Goal: Find specific page/section: Find specific page/section

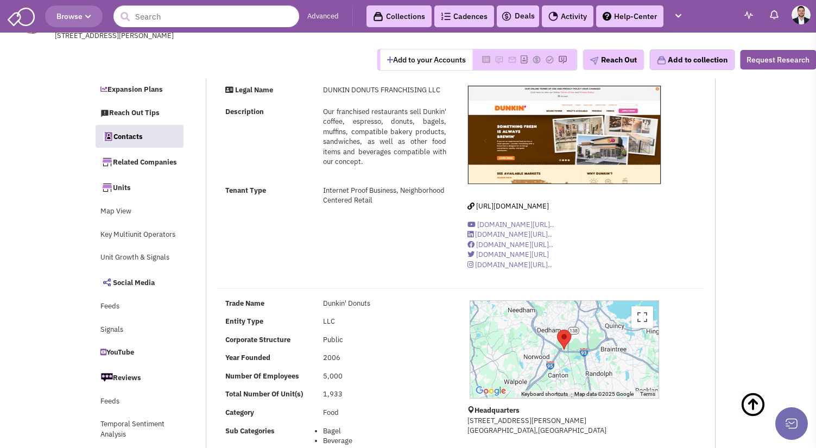
select select
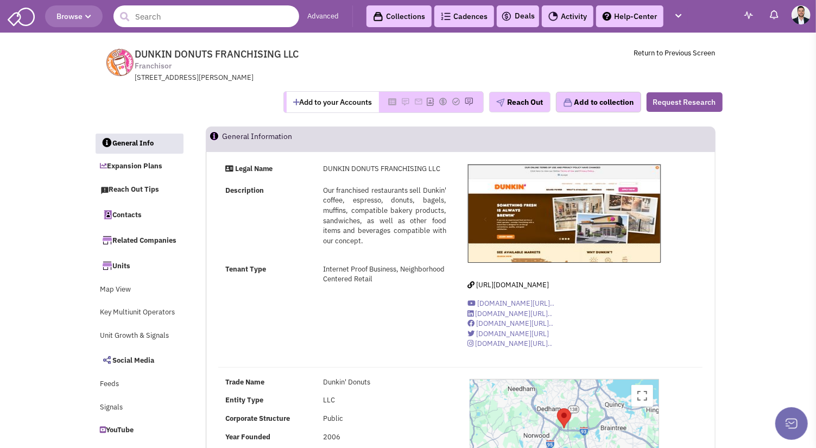
drag, startPoint x: 191, startPoint y: 20, endPoint x: 207, endPoint y: 8, distance: 19.9
click at [195, 17] on input "text" at bounding box center [206, 16] width 186 height 22
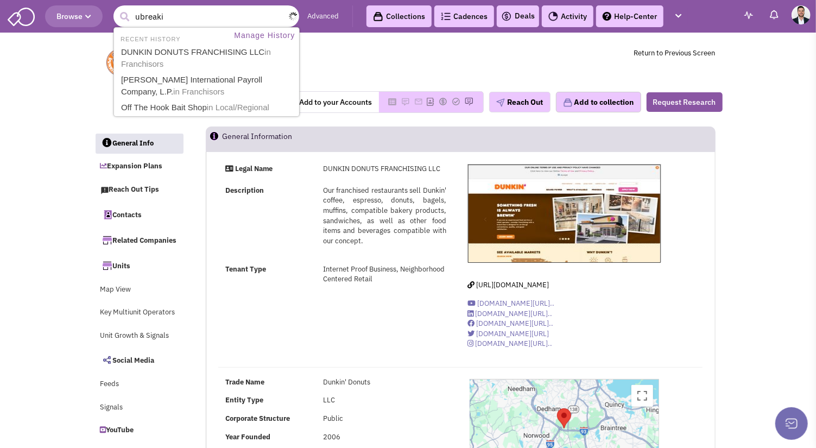
type input "ubreakif"
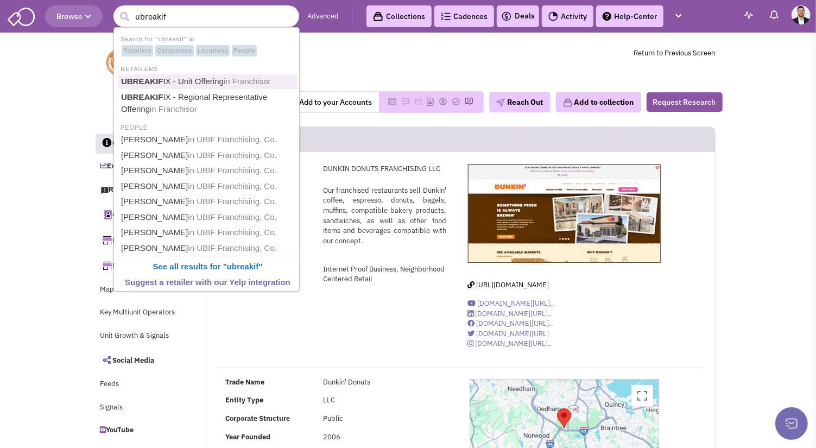
click at [223, 78] on link "UBREAKIF IX - Unit Offering in [GEOGRAPHIC_DATA]" at bounding box center [208, 81] width 180 height 15
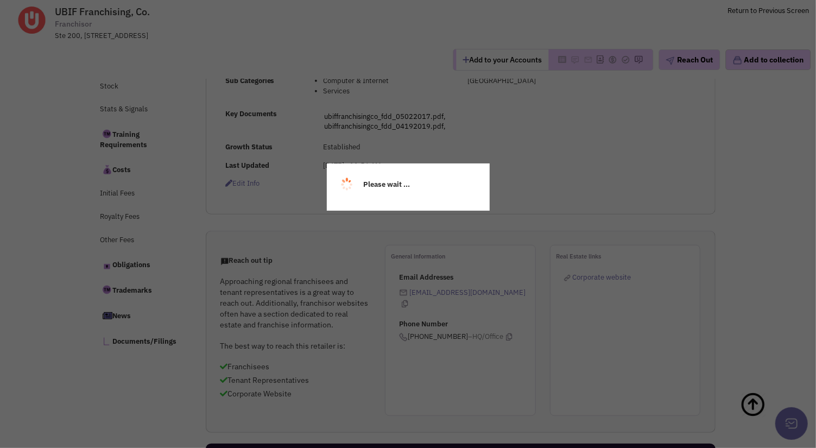
select select
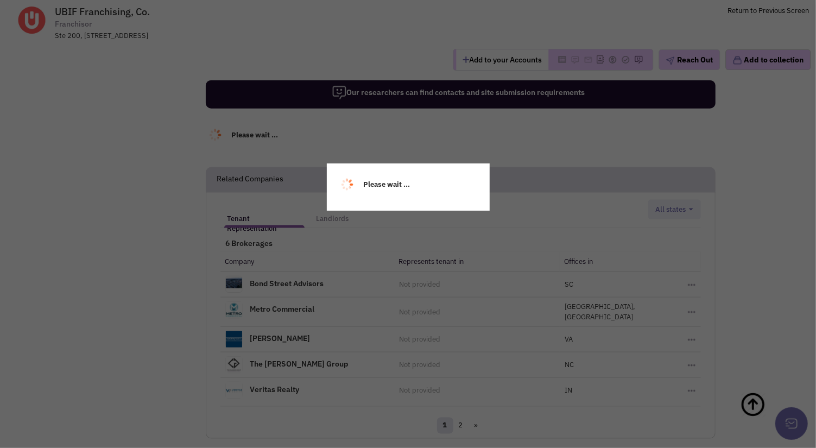
select select
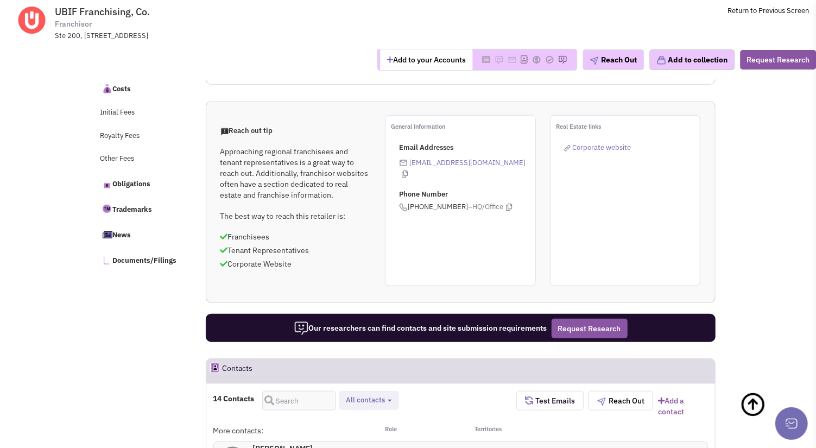
scroll to position [480, 0]
